Goal: Navigation & Orientation: Find specific page/section

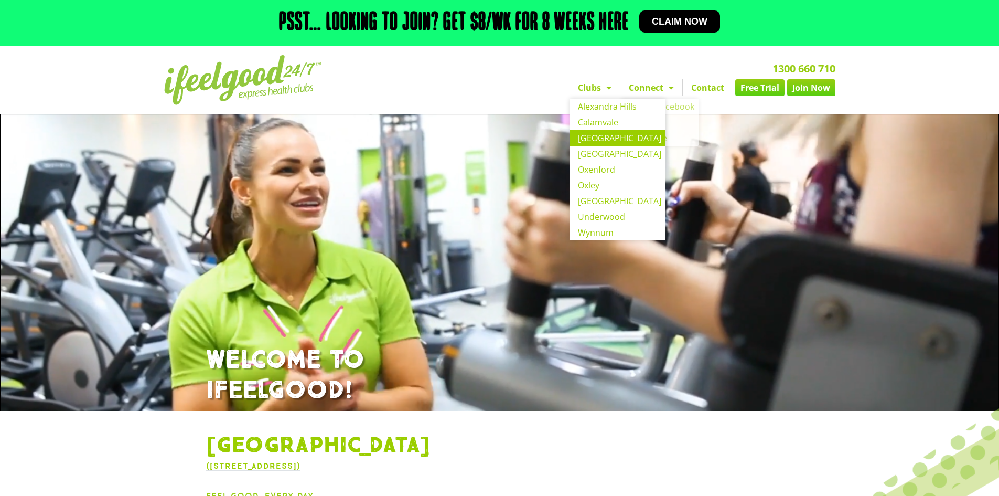
click at [608, 84] on span "Menu" at bounding box center [606, 87] width 10 height 19
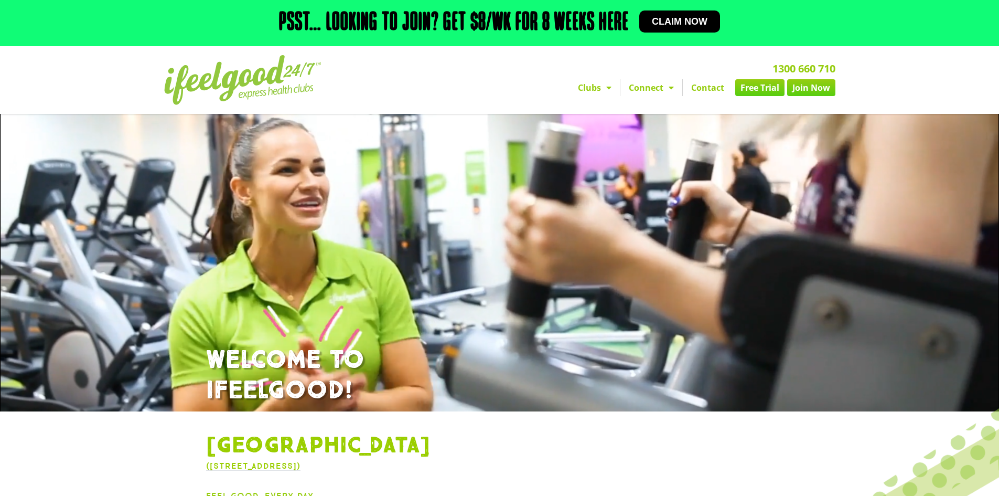
click at [608, 85] on span "Menu" at bounding box center [606, 87] width 10 height 19
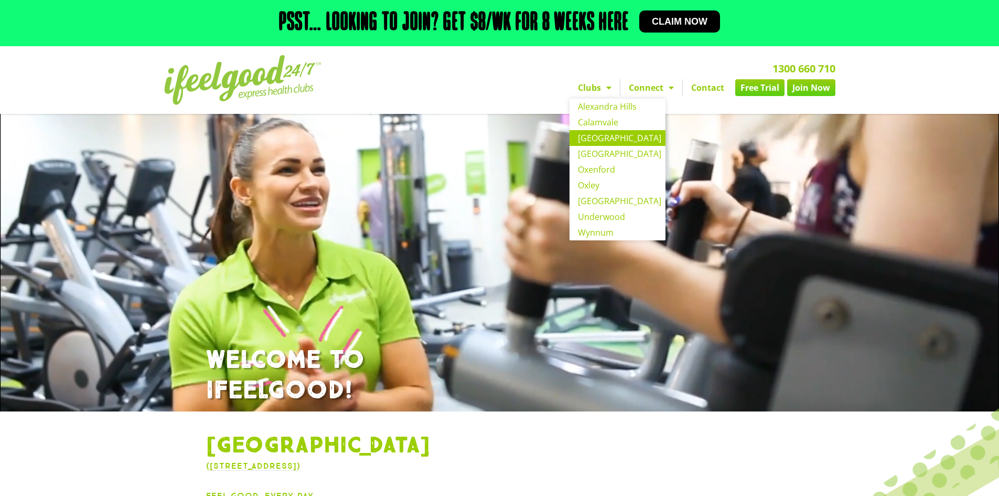
click at [612, 134] on link "[GEOGRAPHIC_DATA]" at bounding box center [618, 138] width 96 height 16
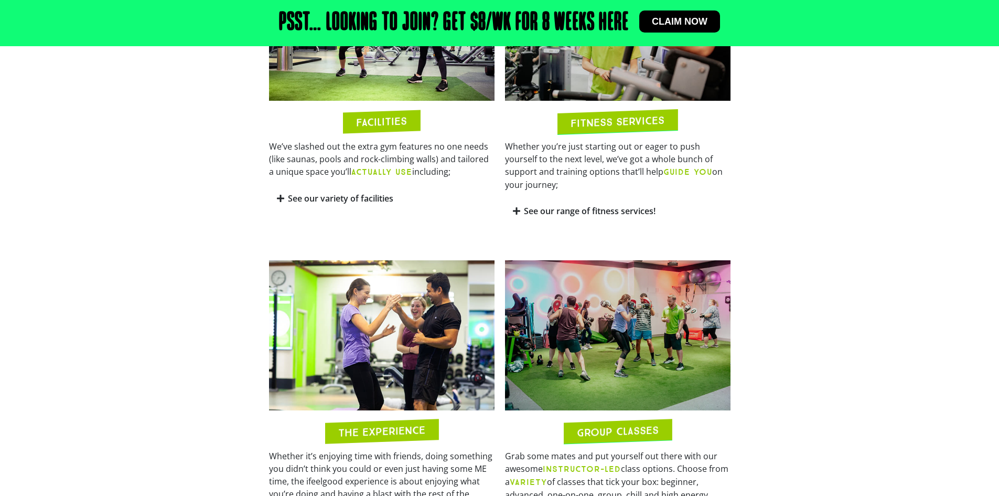
scroll to position [682, 0]
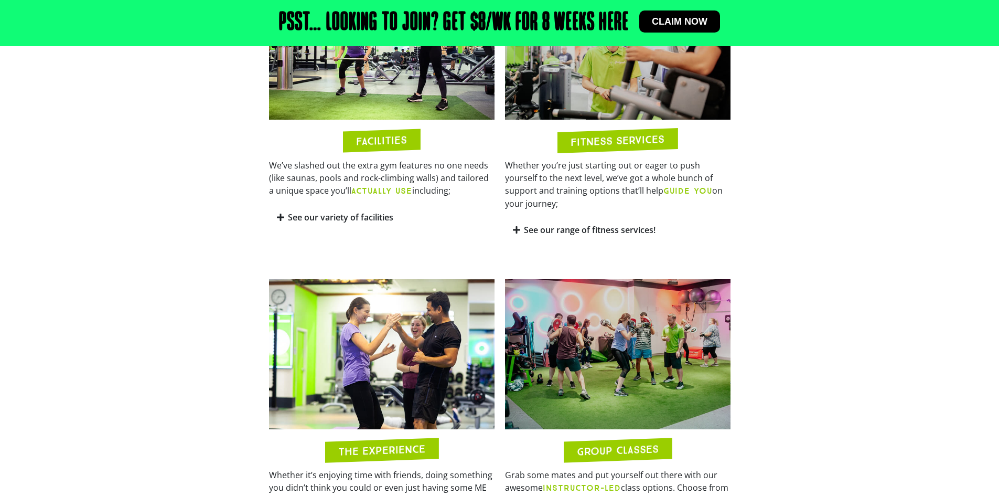
click at [280, 213] on icon at bounding box center [280, 217] width 7 height 8
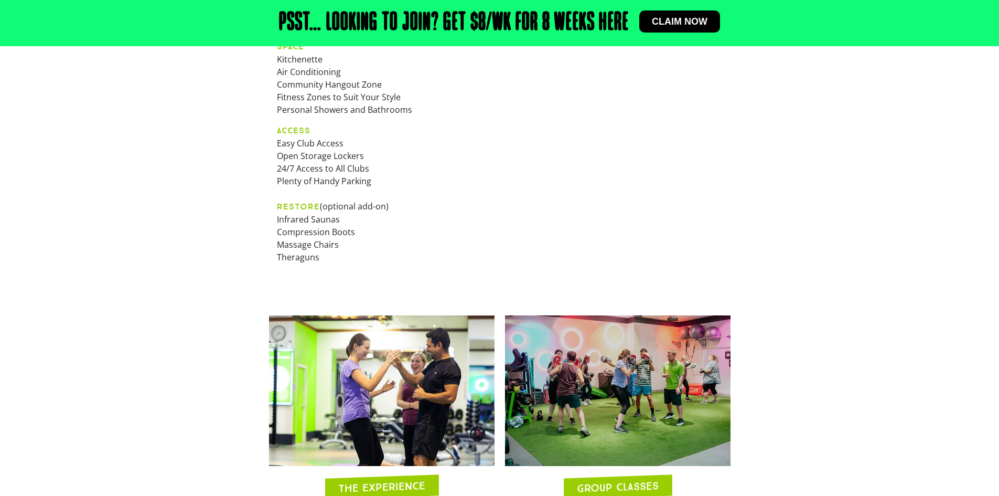
scroll to position [464, 0]
